Goal: Information Seeking & Learning: Learn about a topic

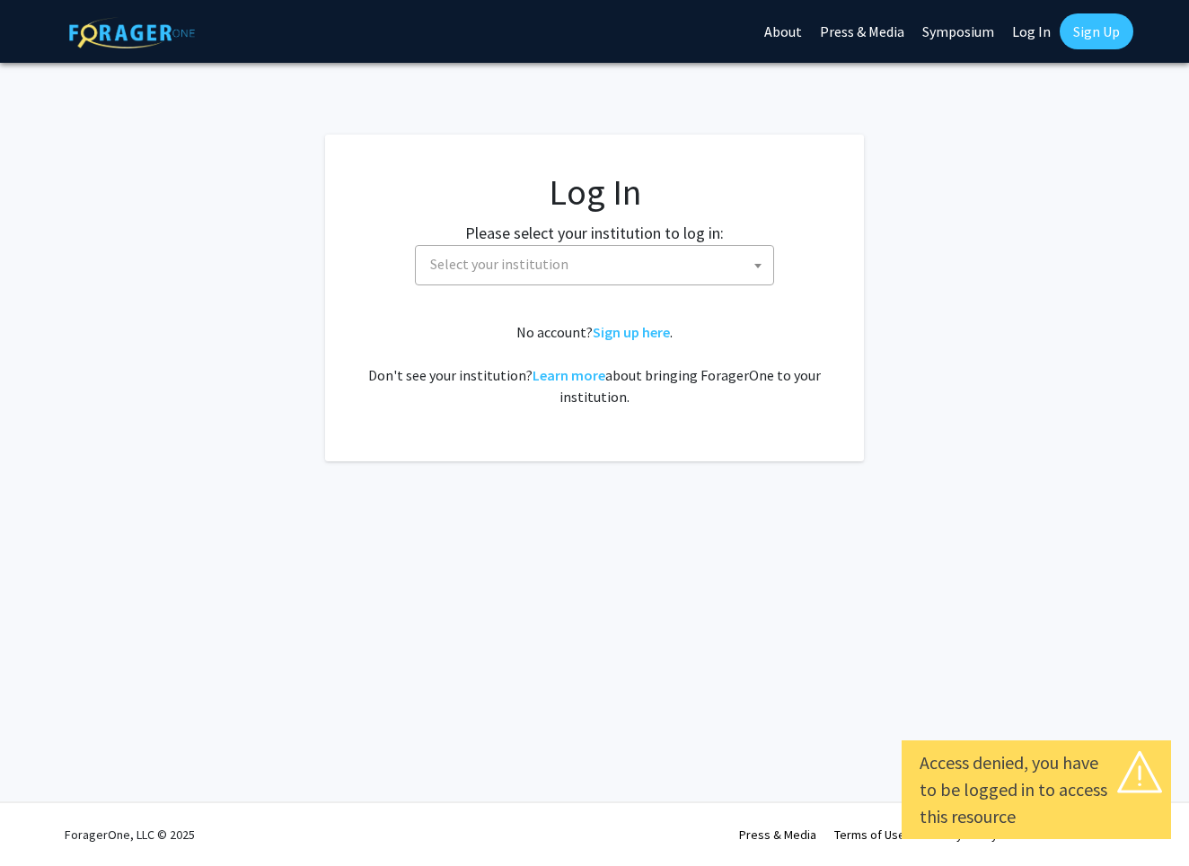
select select
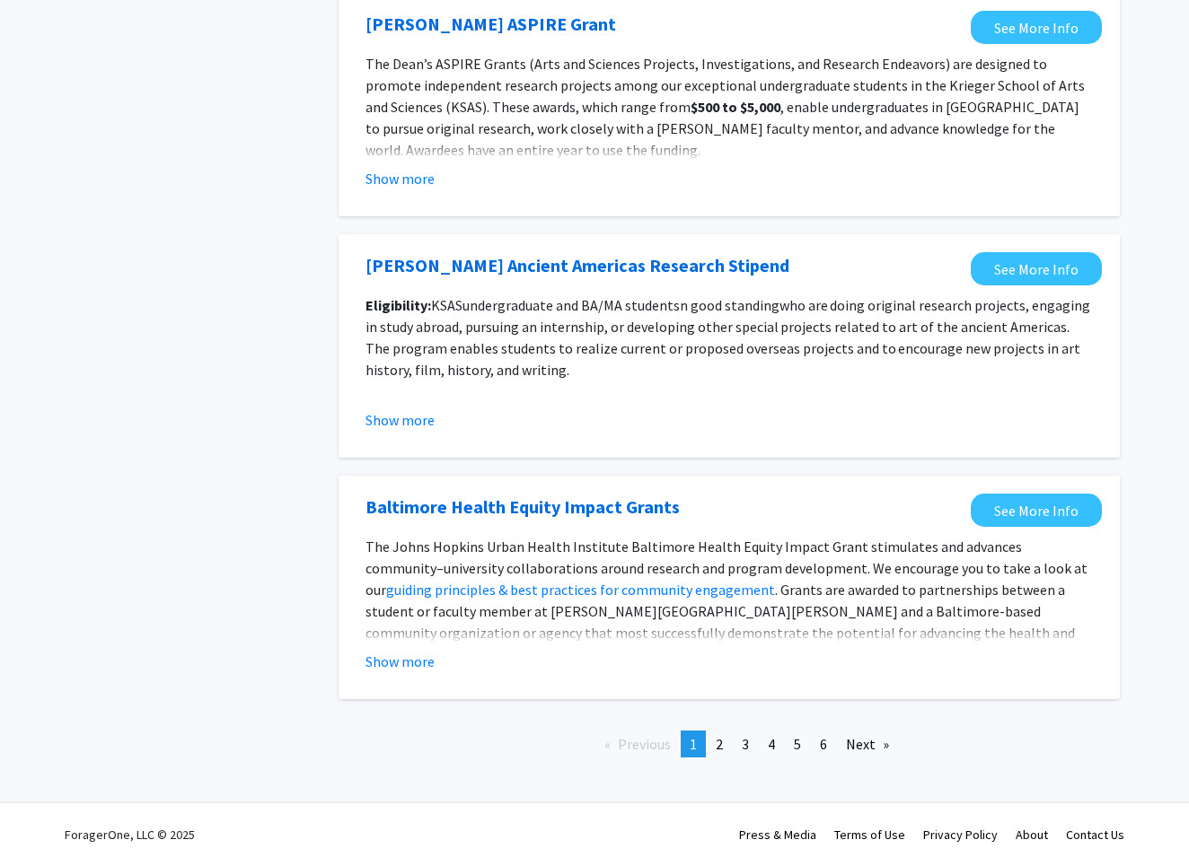
scroll to position [1831, 0]
click at [720, 738] on span "2" at bounding box center [719, 744] width 7 height 18
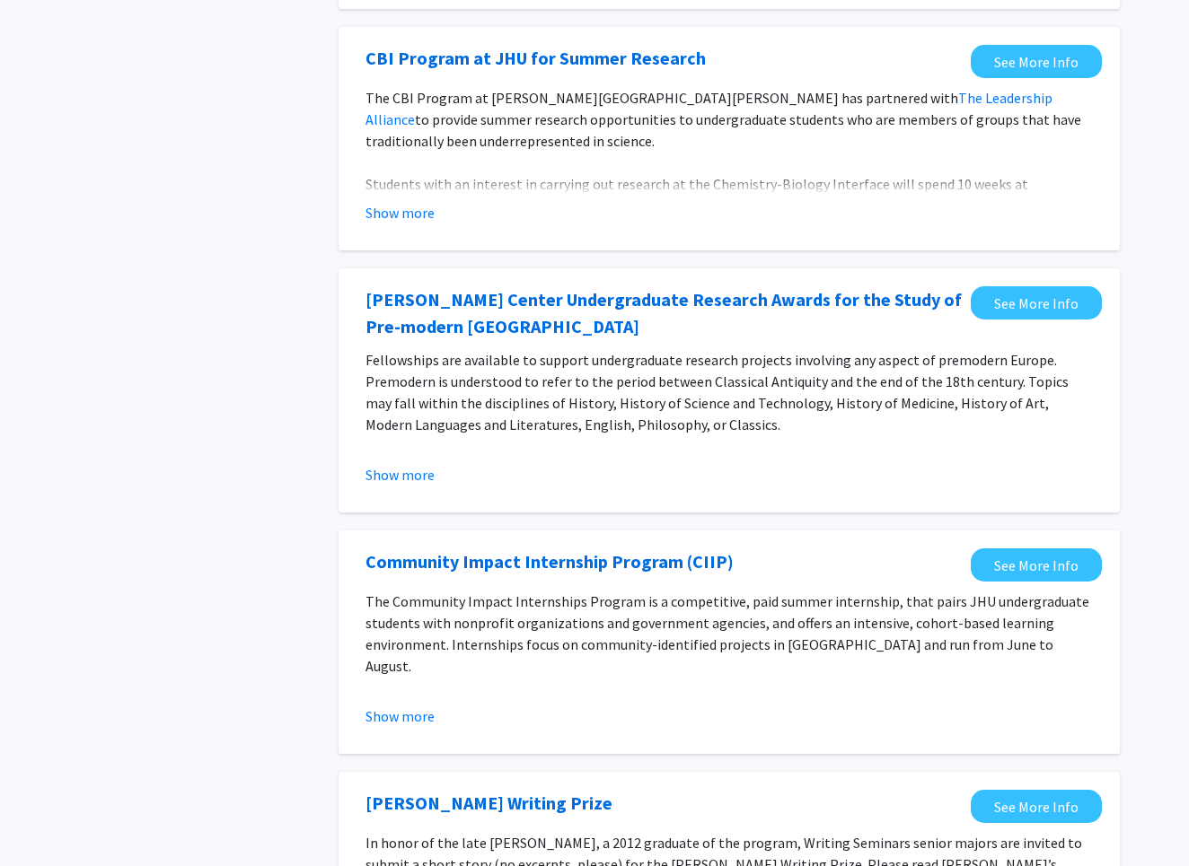
scroll to position [1127, 0]
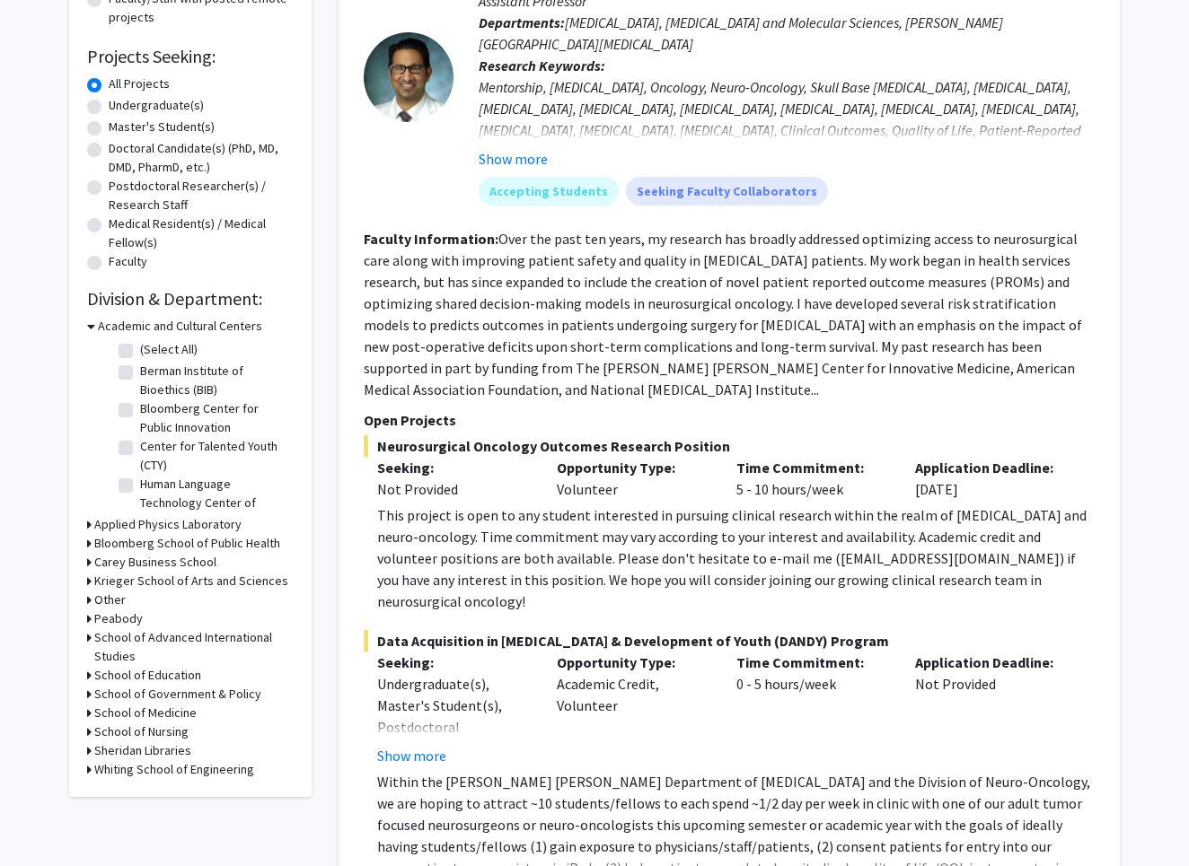
scroll to position [265, 0]
click at [181, 132] on label "Master's Student(s)" at bounding box center [162, 127] width 106 height 19
click at [120, 129] on input "Master's Student(s)" at bounding box center [115, 124] width 12 height 12
radio input "true"
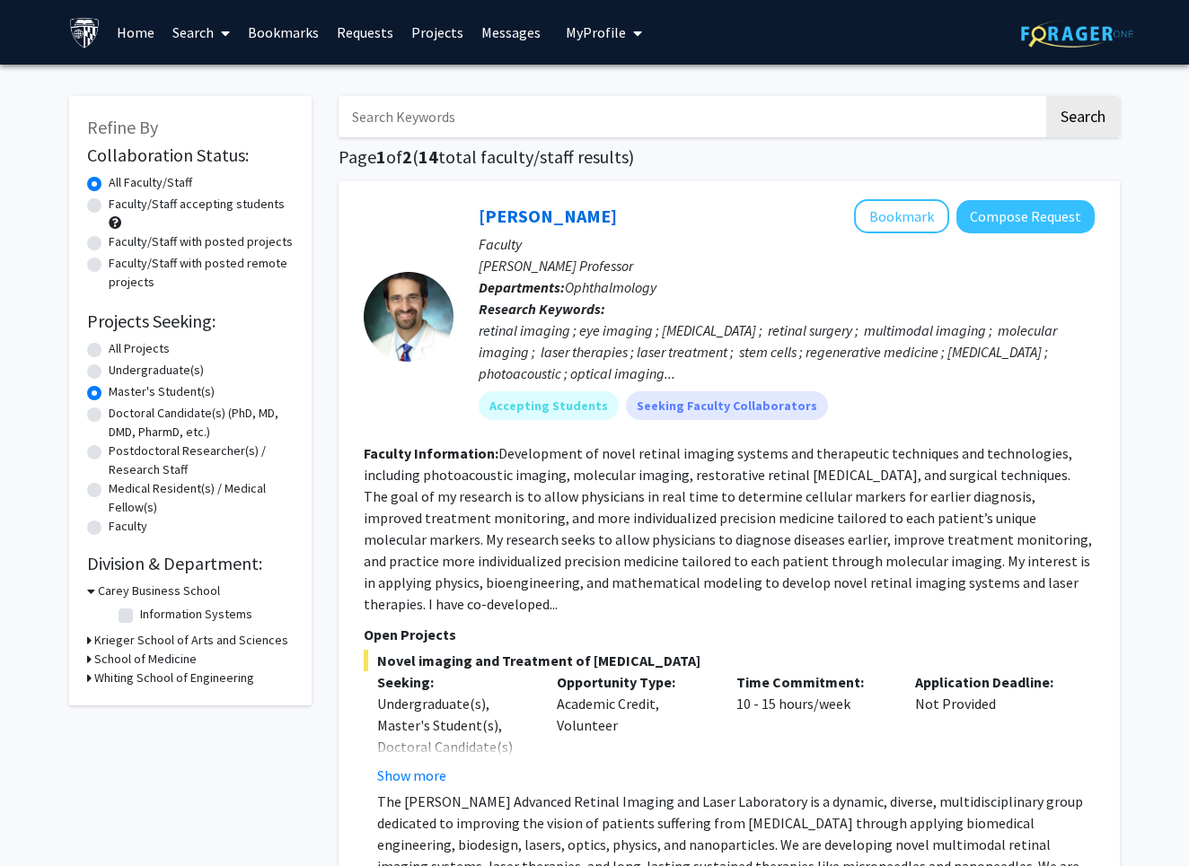
click at [89, 685] on icon at bounding box center [89, 678] width 4 height 19
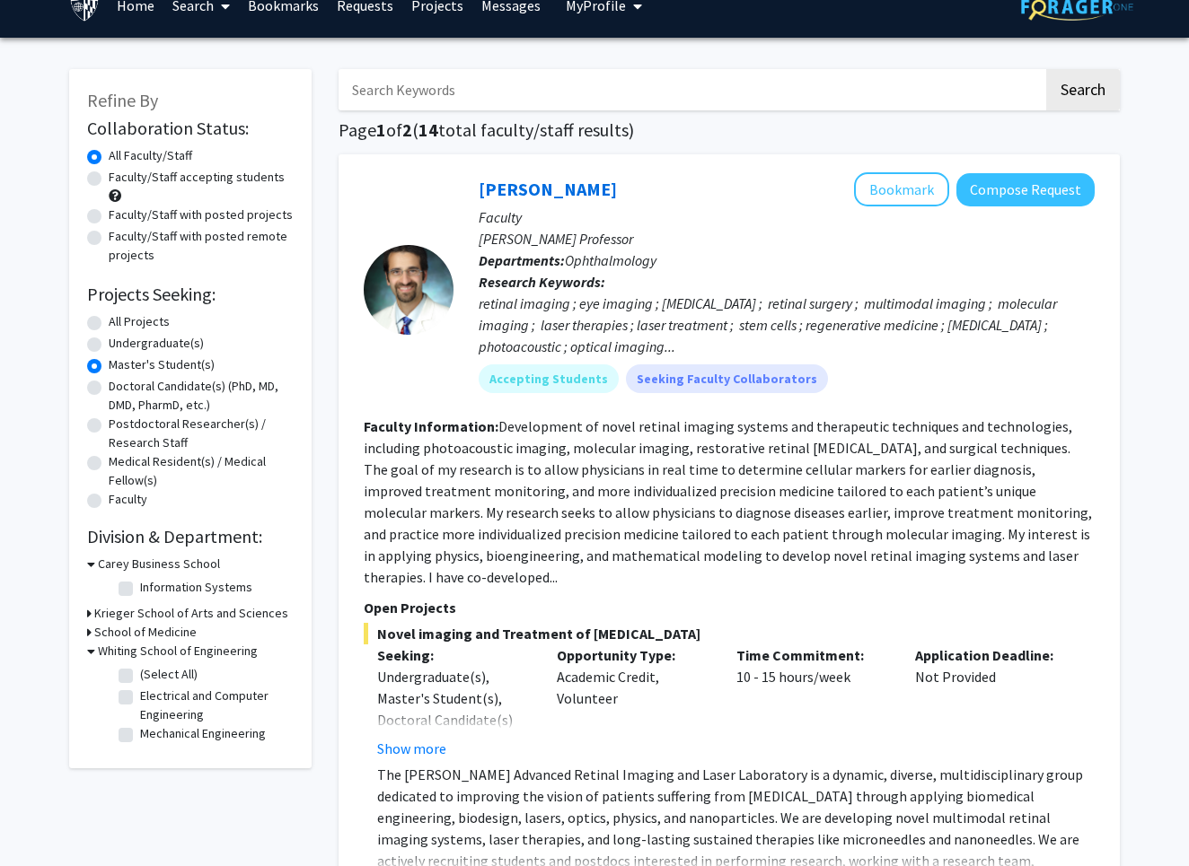
scroll to position [49, 0]
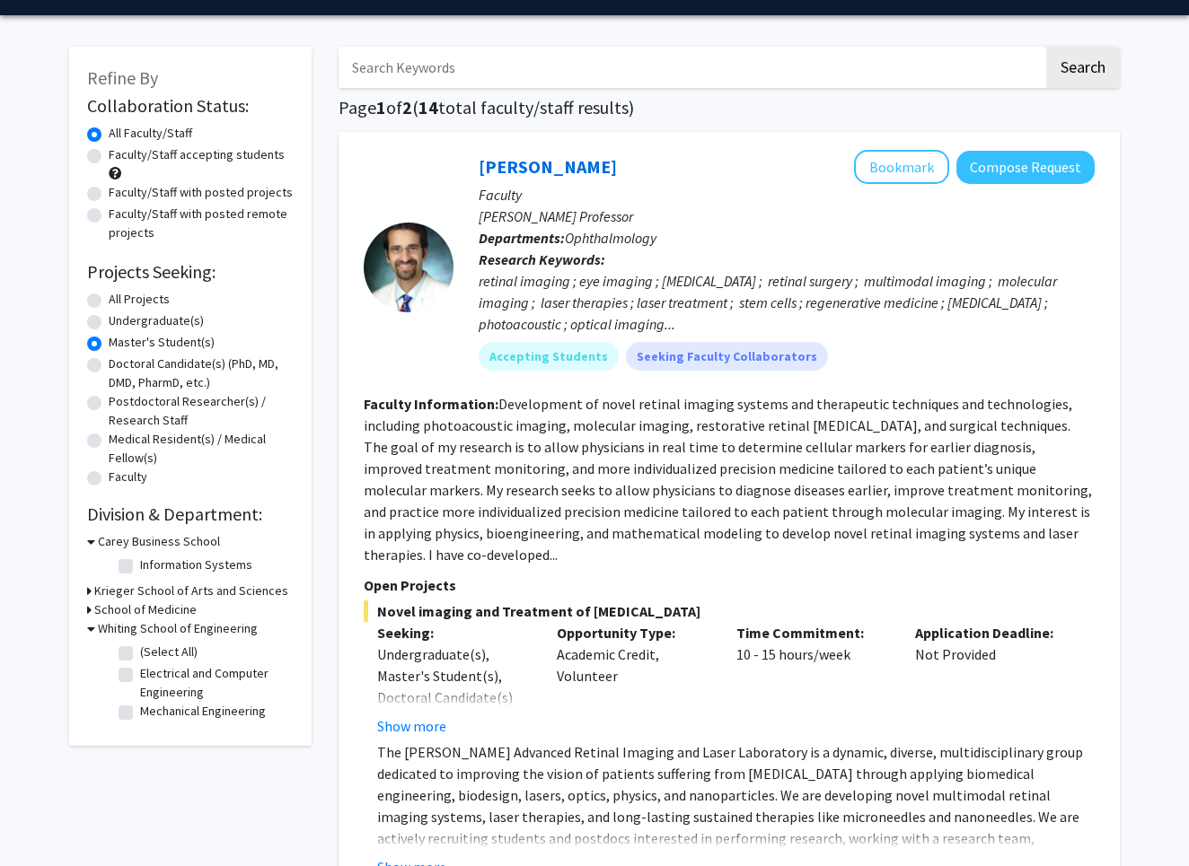
click at [140, 679] on label "Electrical and Computer Engineering" at bounding box center [214, 683] width 149 height 38
click at [140, 676] on input "Electrical and Computer Engineering" at bounding box center [146, 670] width 12 height 12
checkbox input "true"
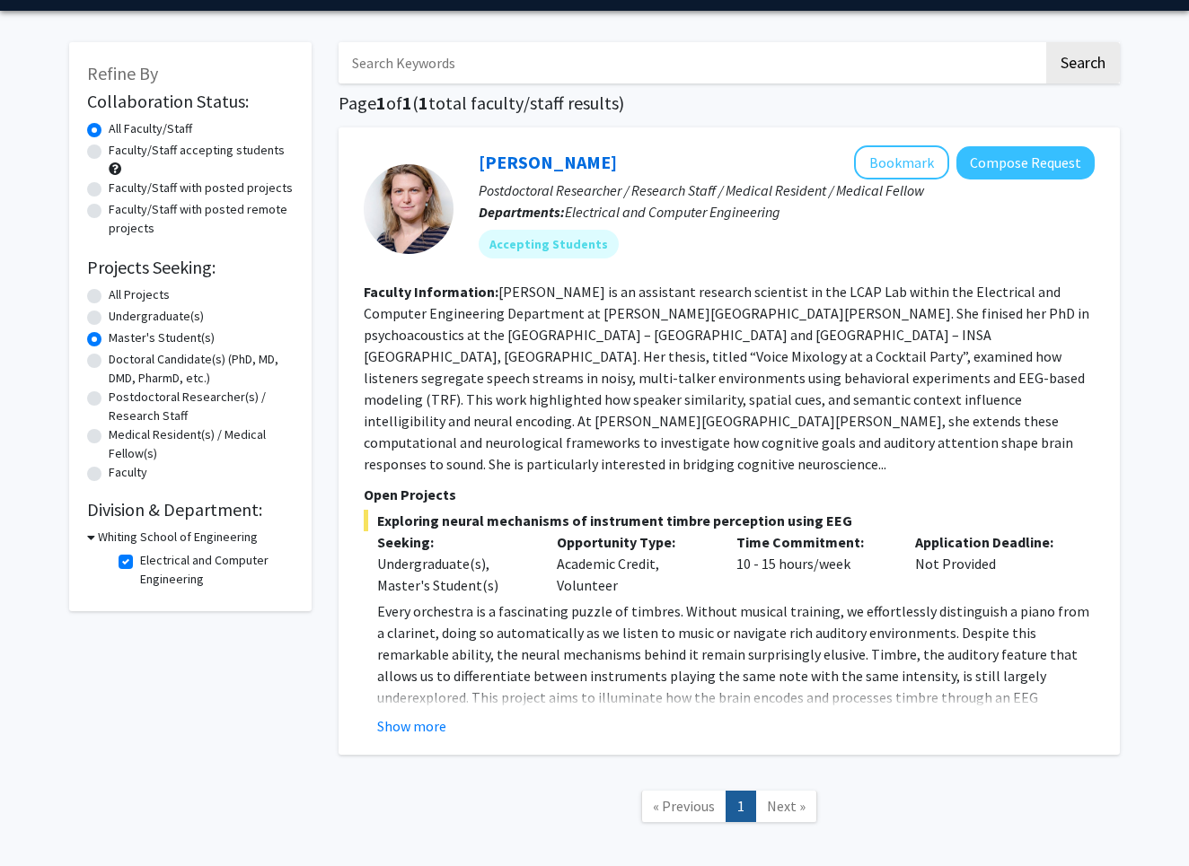
scroll to position [63, 0]
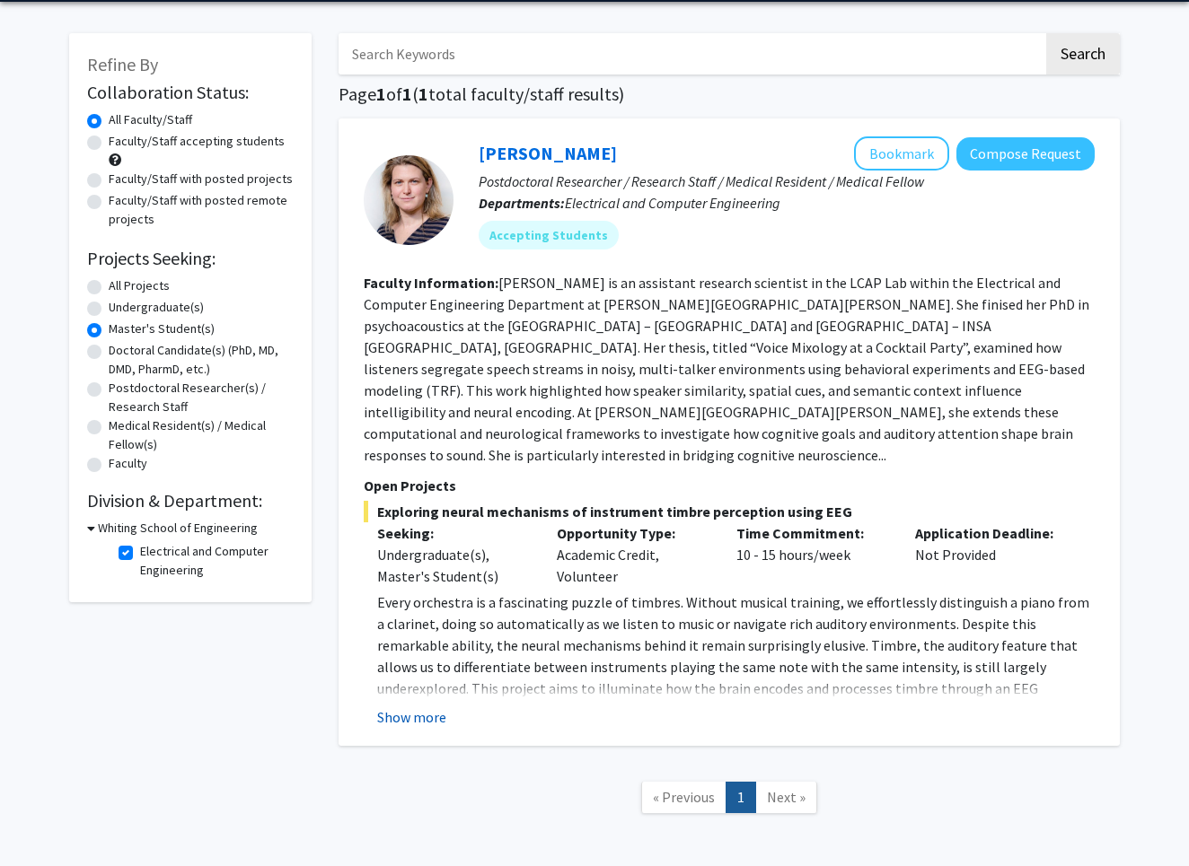
click at [424, 707] on button "Show more" at bounding box center [411, 718] width 69 height 22
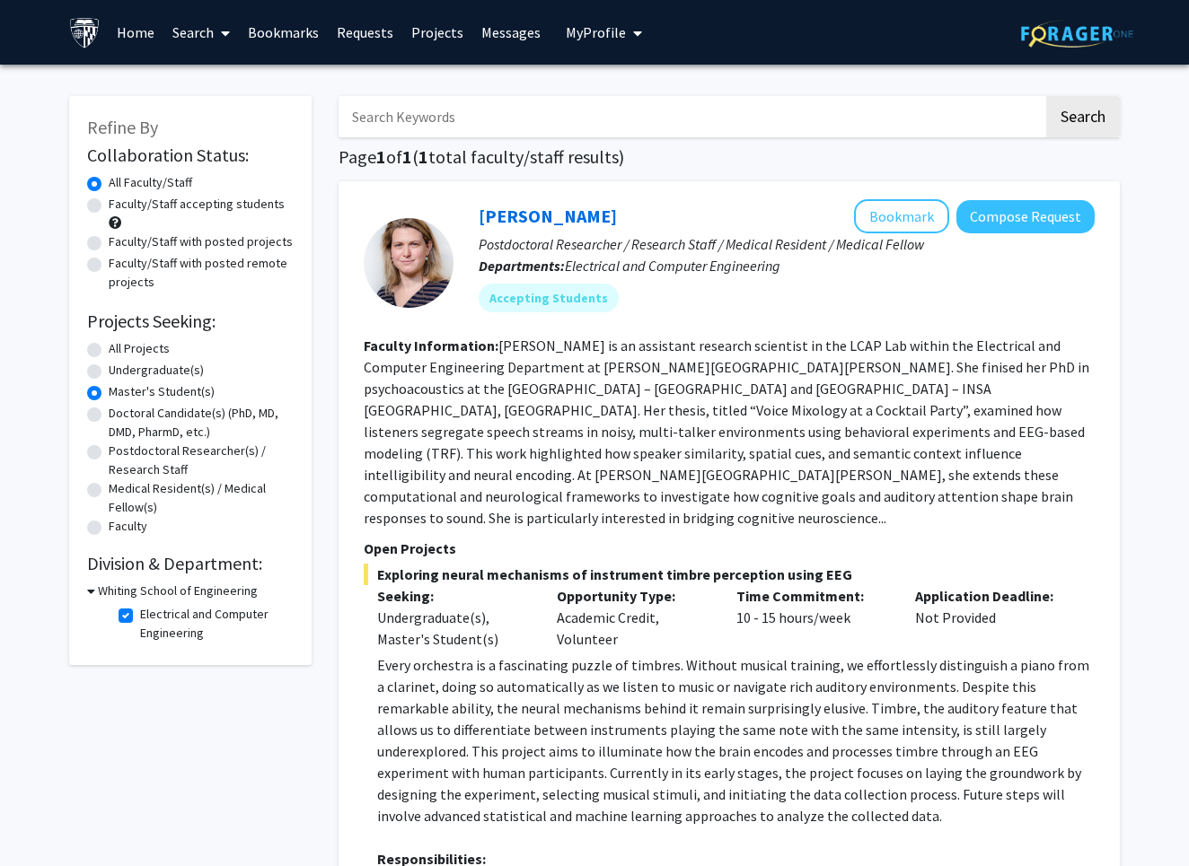
scroll to position [0, 0]
